Goal: Information Seeking & Learning: Learn about a topic

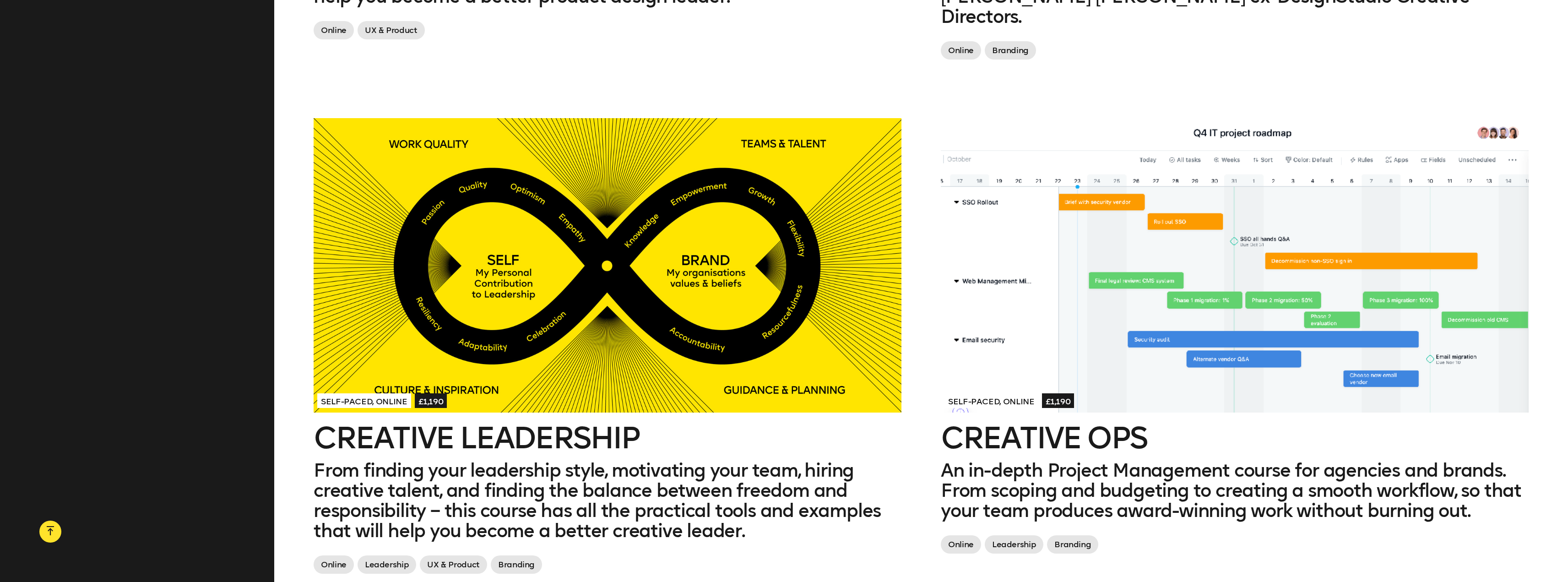
scroll to position [1419, 0]
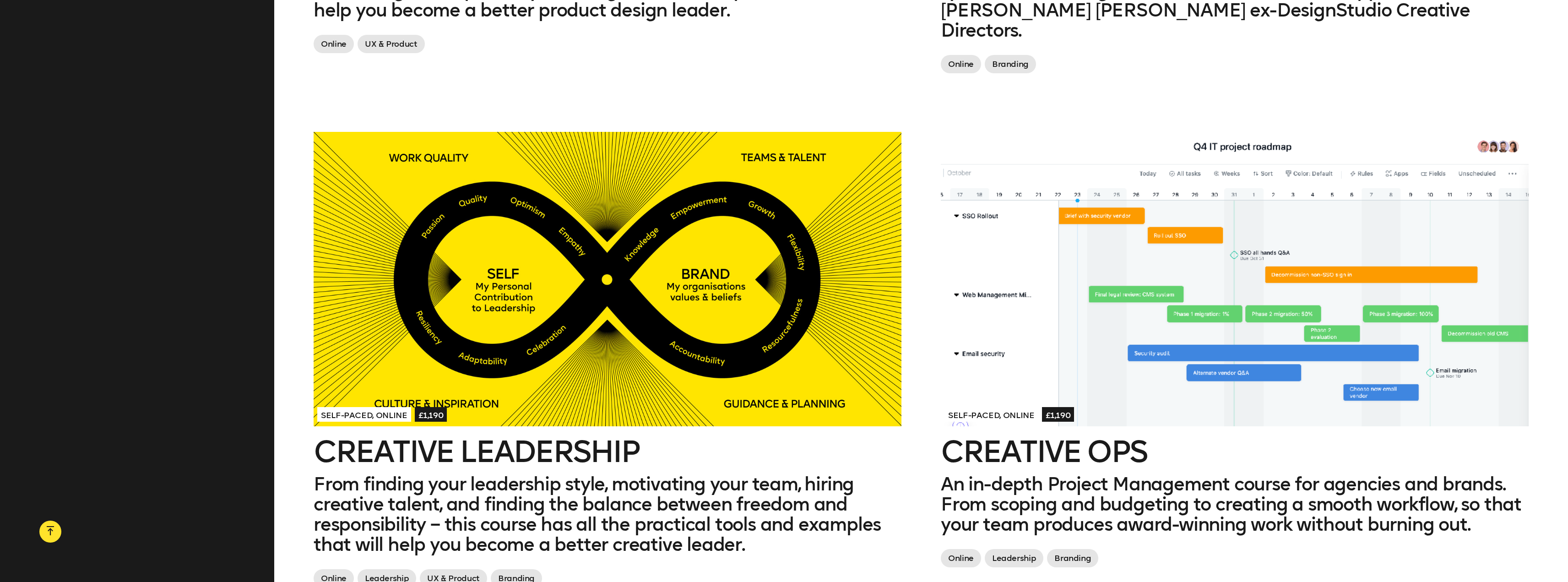
click at [585, 255] on div at bounding box center [607, 278] width 588 height 294
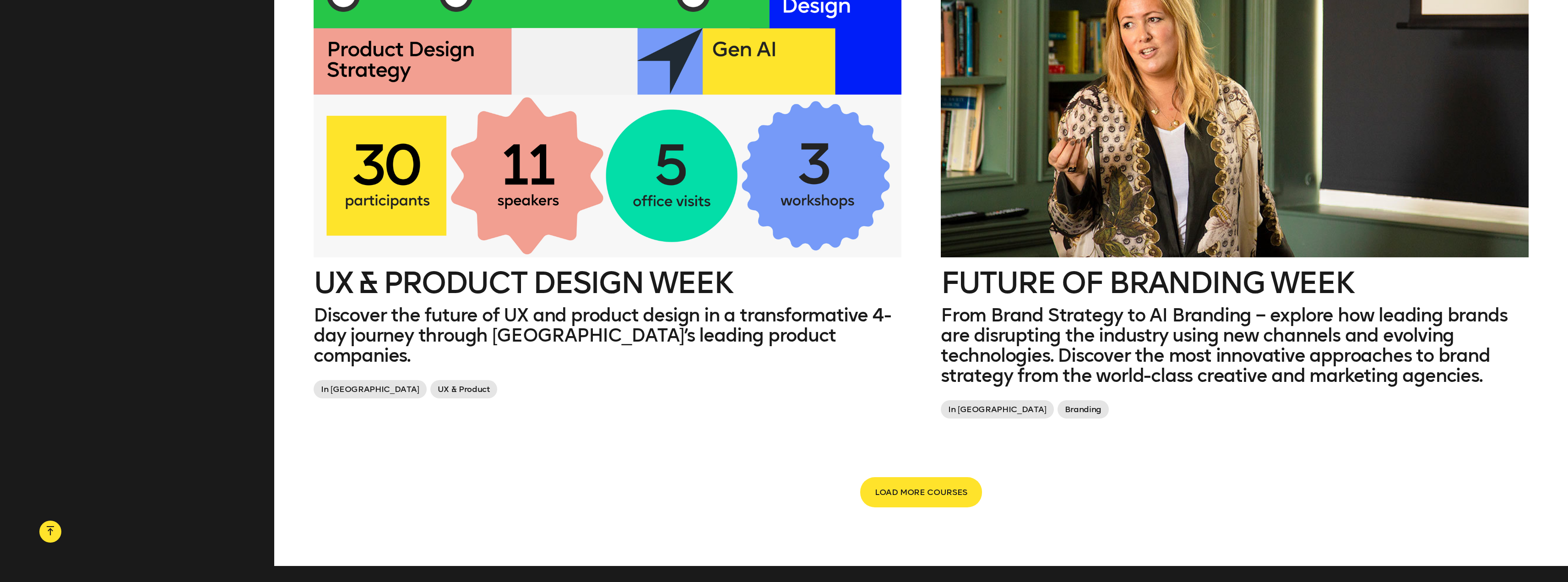
scroll to position [2106, 0]
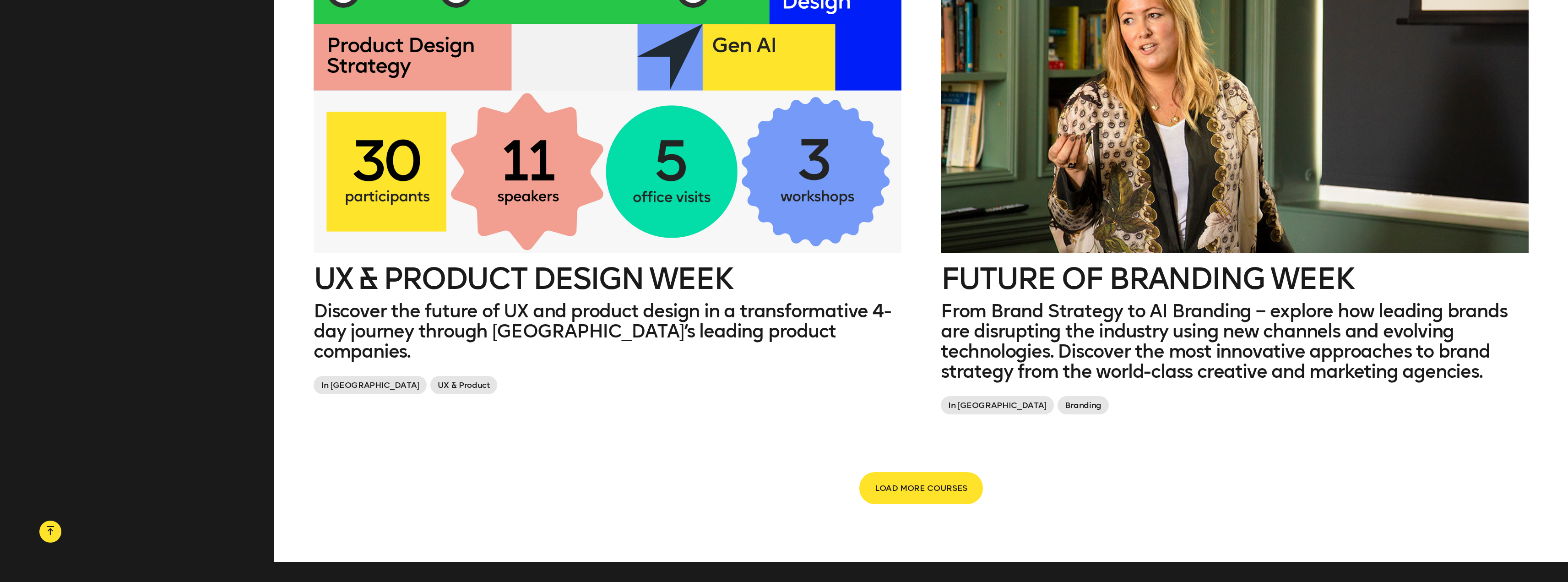
click at [960, 479] on span "LOAD MORE COURSES" at bounding box center [921, 487] width 92 height 17
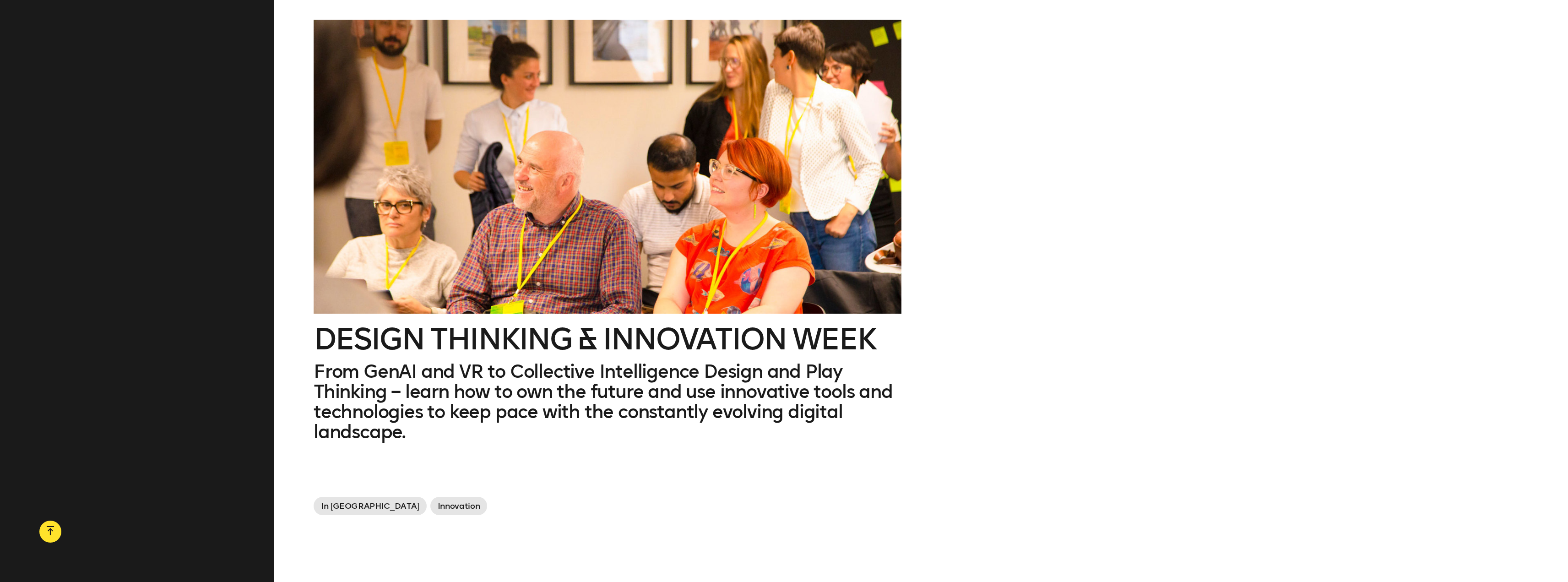
scroll to position [2564, 0]
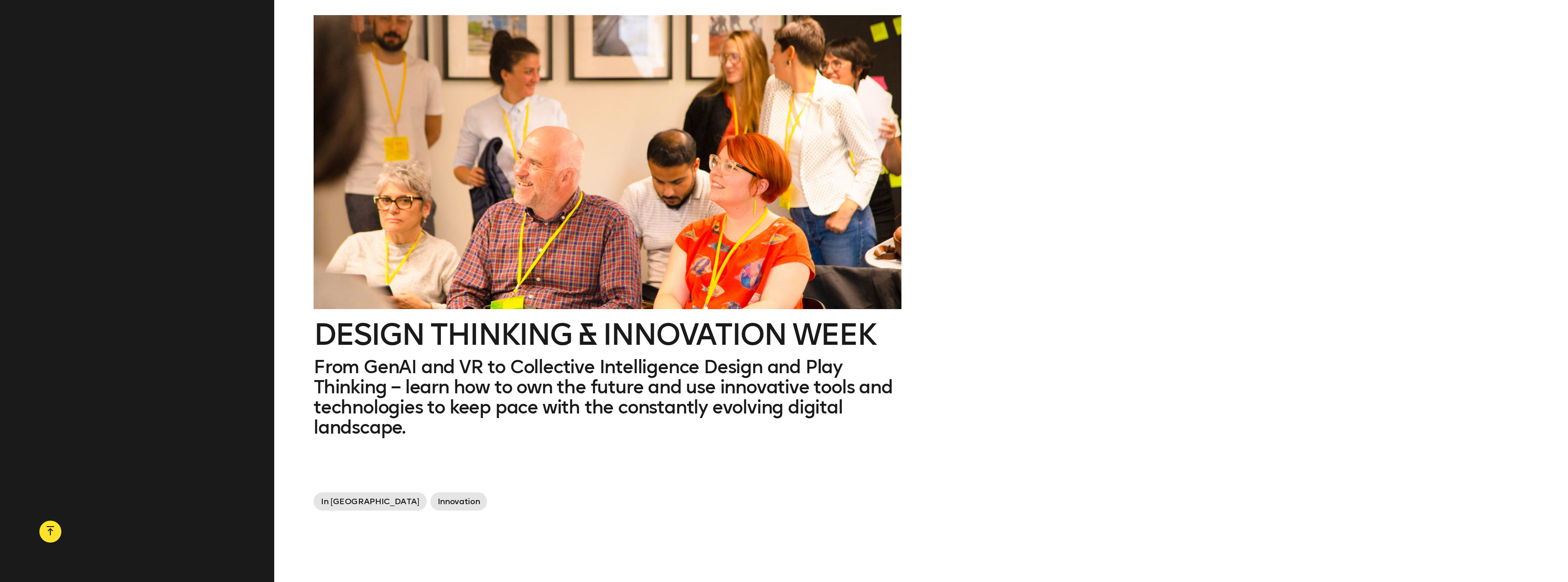
click at [664, 214] on div at bounding box center [607, 162] width 588 height 294
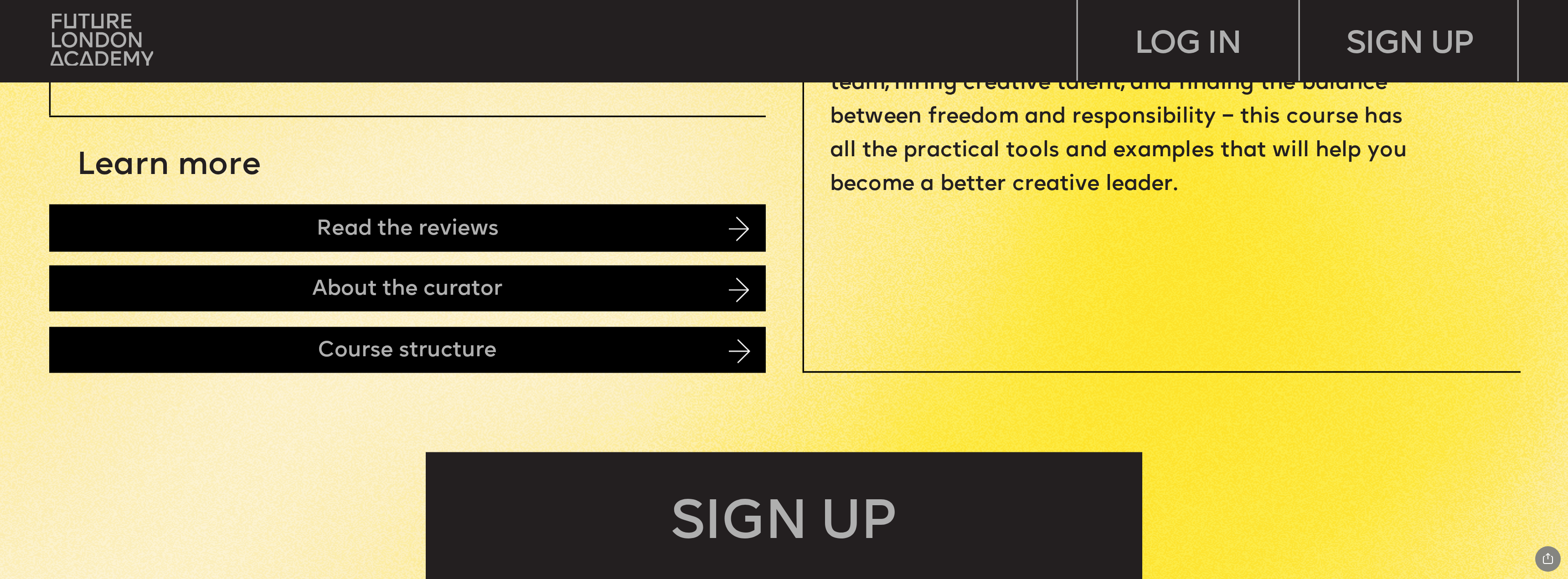
scroll to position [1048, 0]
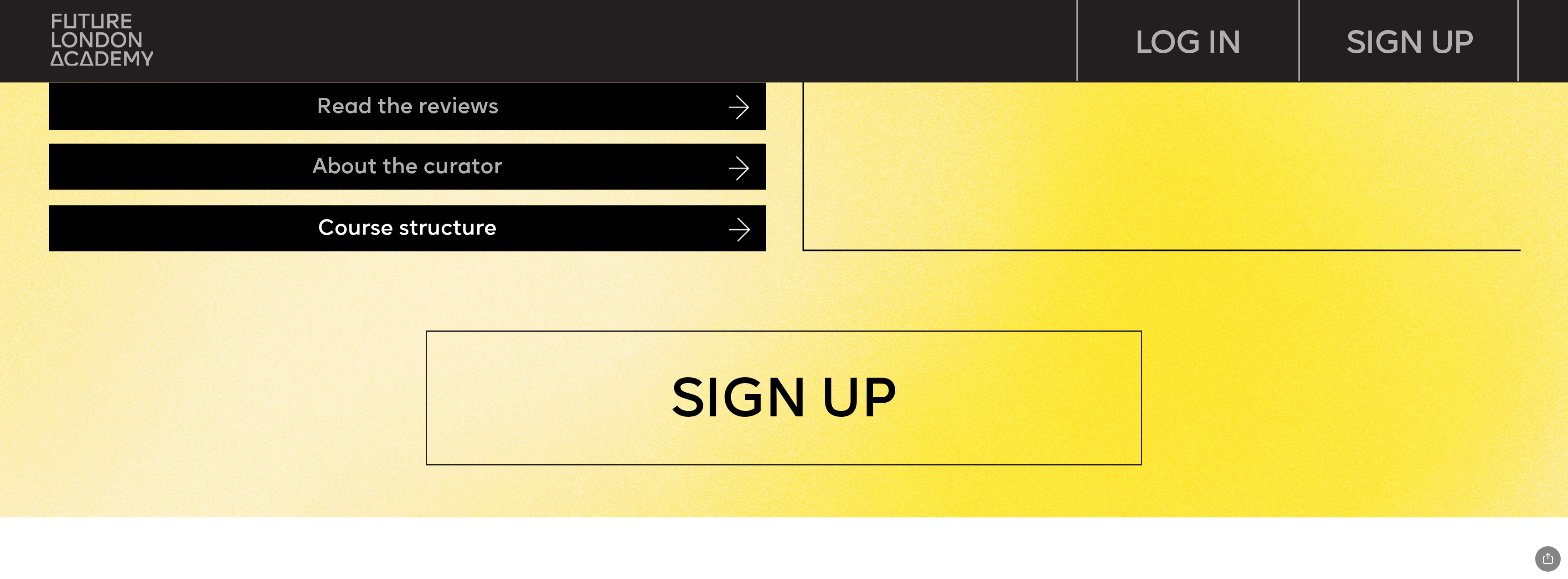
click at [668, 234] on div "Course structure" at bounding box center [407, 228] width 717 height 46
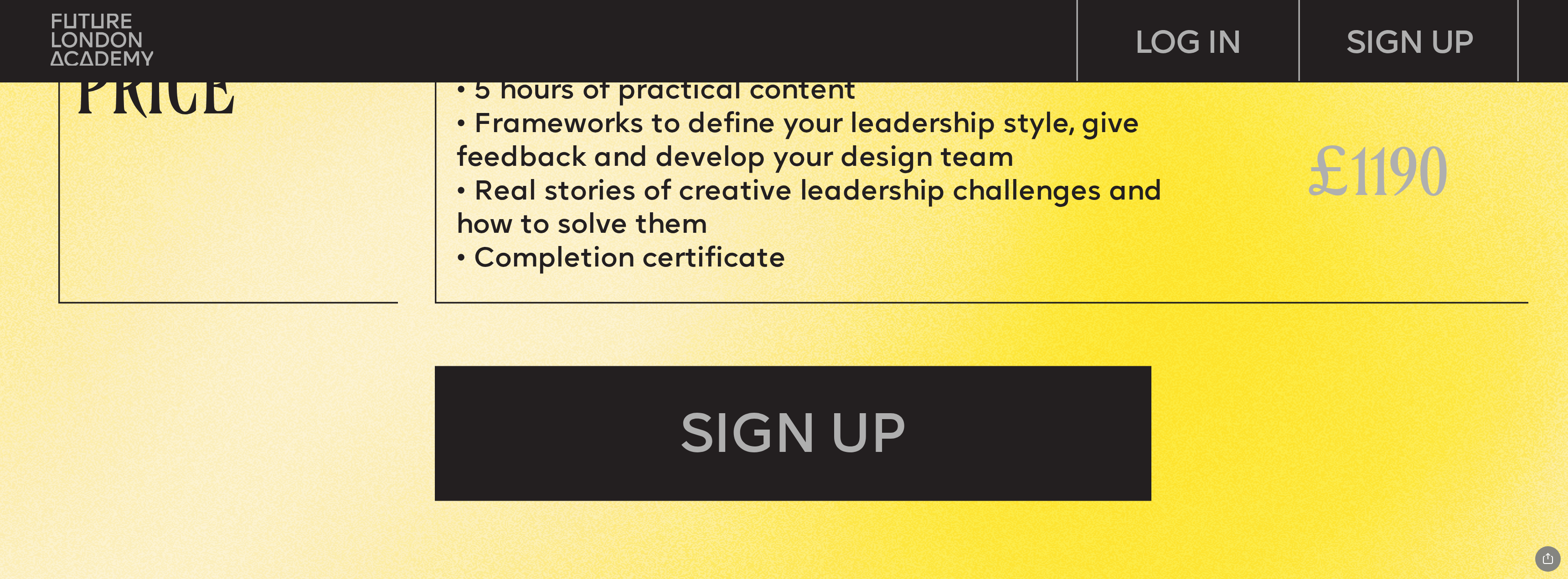
scroll to position [6948, 0]
